Goal: Use online tool/utility

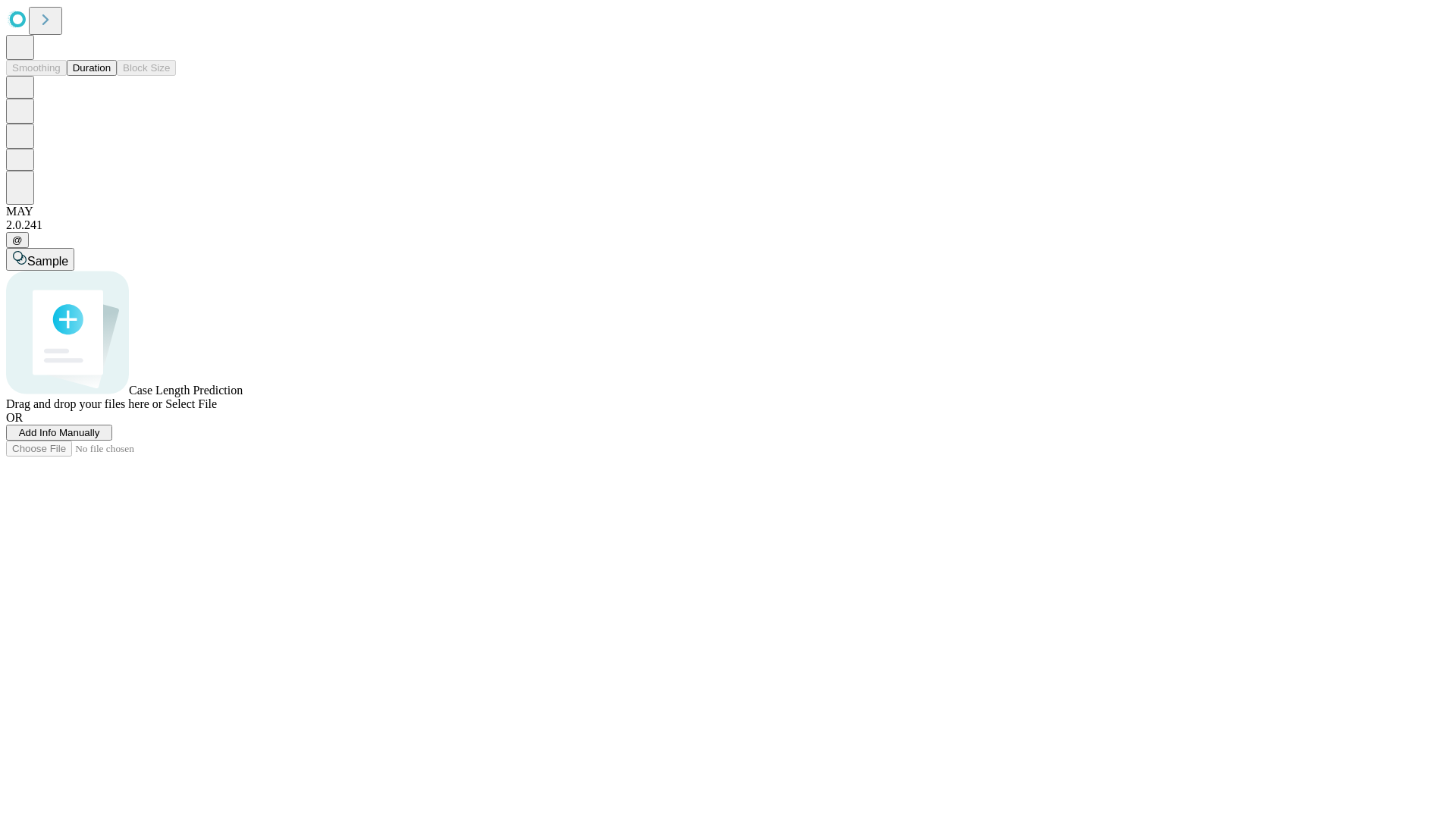
click at [100, 438] on span "Add Info Manually" at bounding box center [59, 433] width 81 height 12
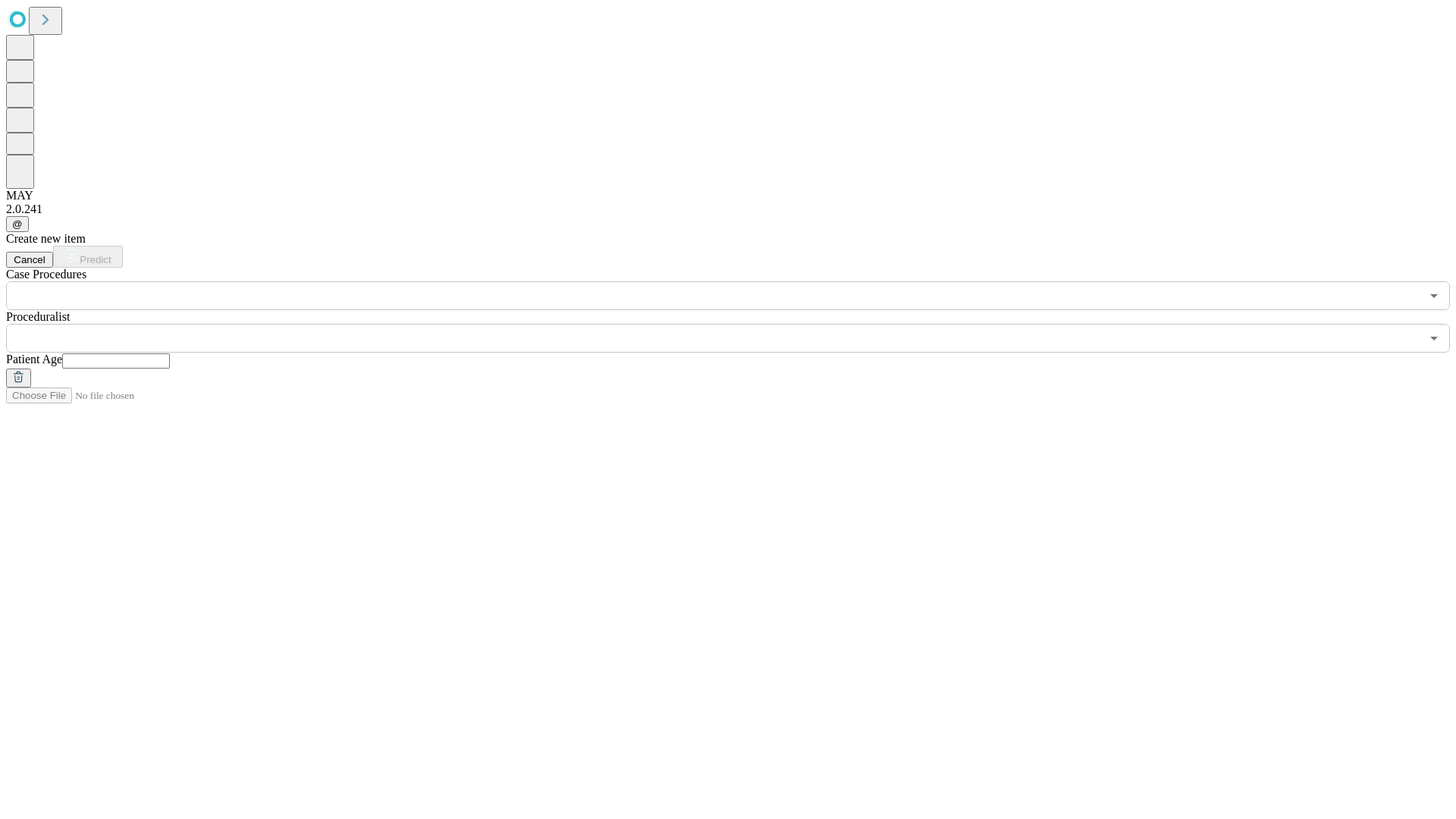
click at [170, 354] on input "text" at bounding box center [116, 361] width 108 height 15
type input "**"
click at [738, 324] on input "text" at bounding box center [713, 338] width 1414 height 29
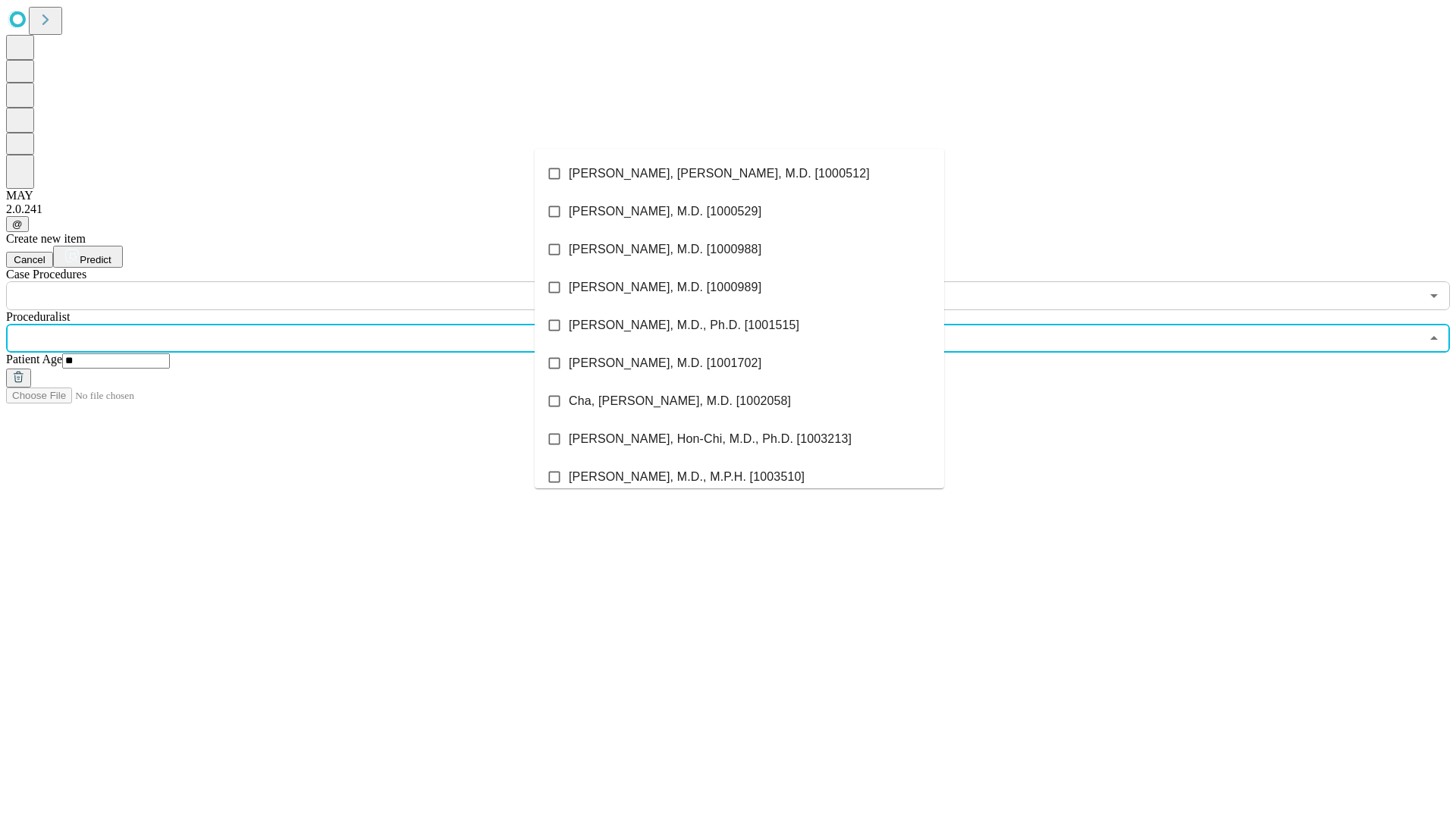
click at [739, 174] on li "[PERSON_NAME], [PERSON_NAME], M.D. [1000512]" at bounding box center [739, 174] width 409 height 38
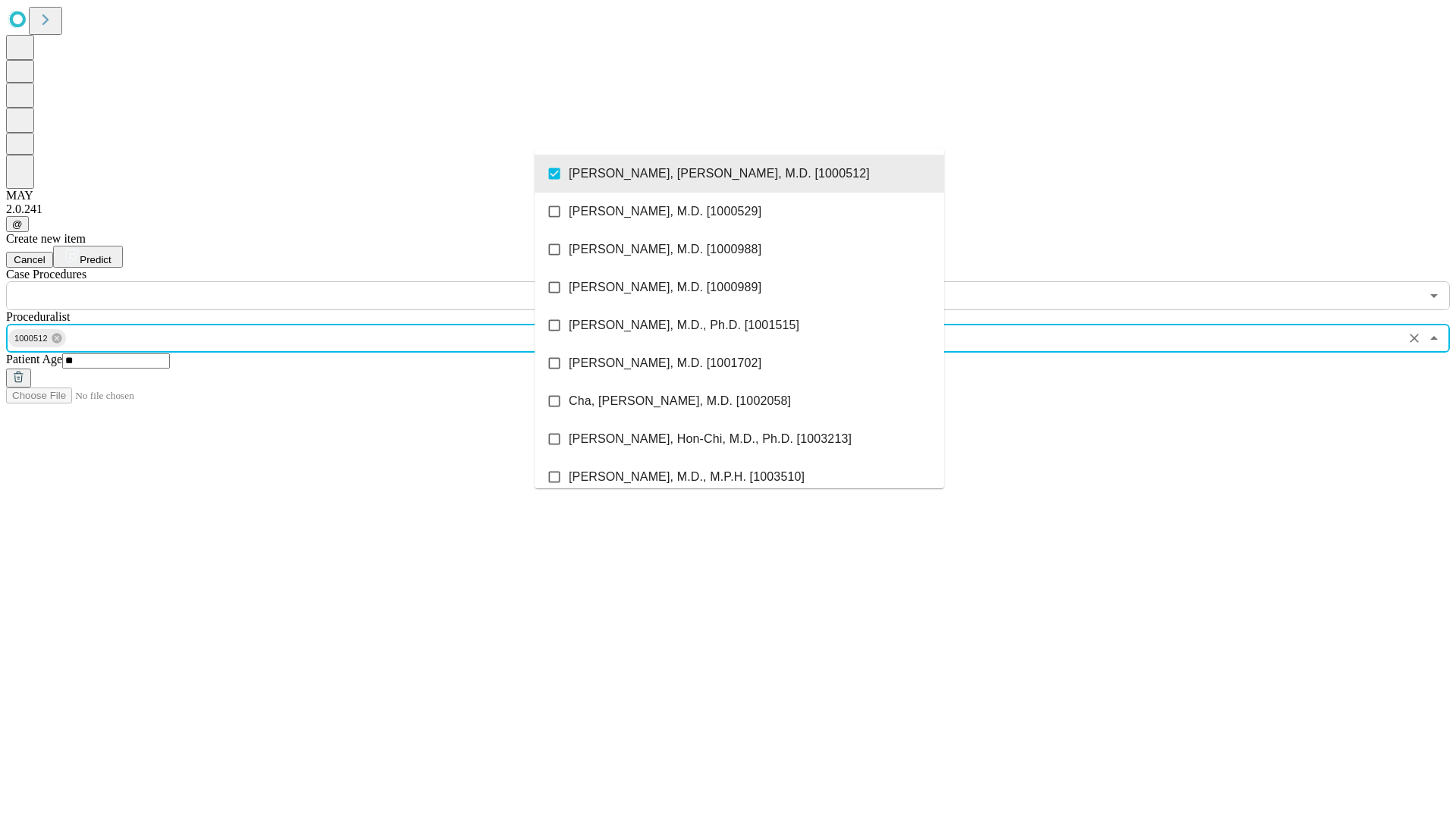
click at [318, 282] on input "text" at bounding box center [713, 295] width 1414 height 29
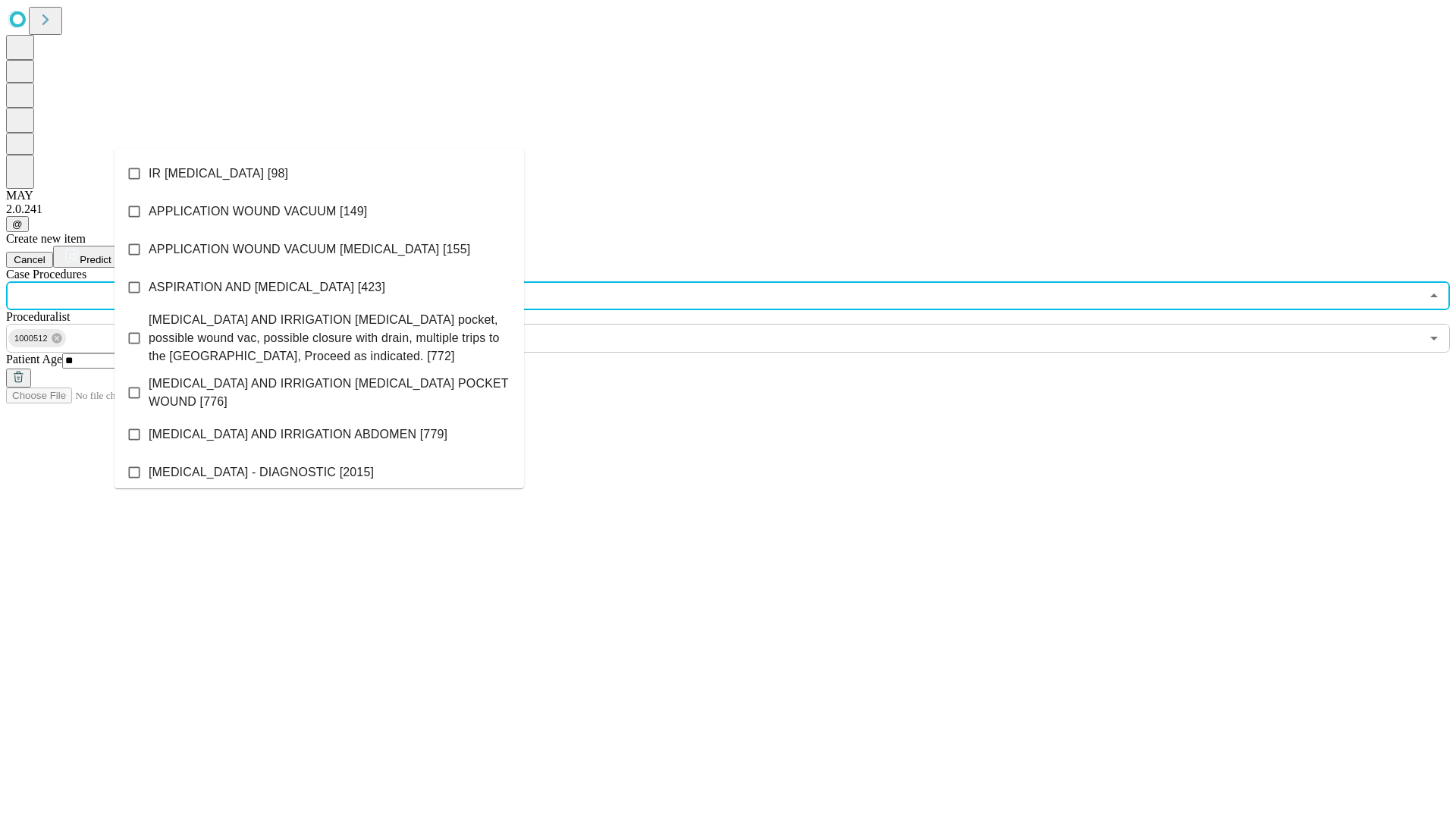
click at [319, 174] on li "IR [MEDICAL_DATA] [98]" at bounding box center [319, 174] width 409 height 38
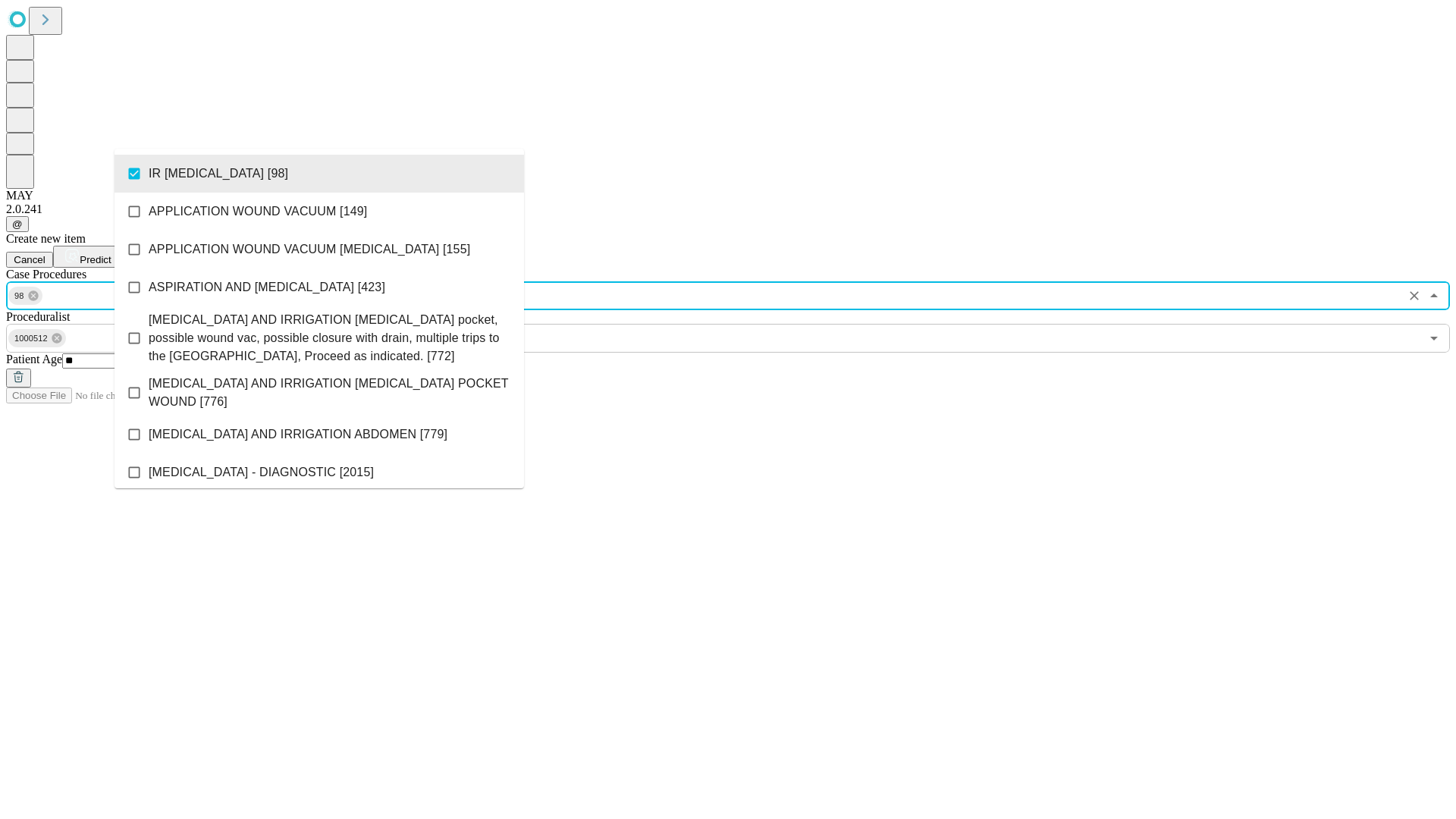
click at [111, 254] on span "Predict" at bounding box center [95, 260] width 31 height 12
